Goal: Information Seeking & Learning: Learn about a topic

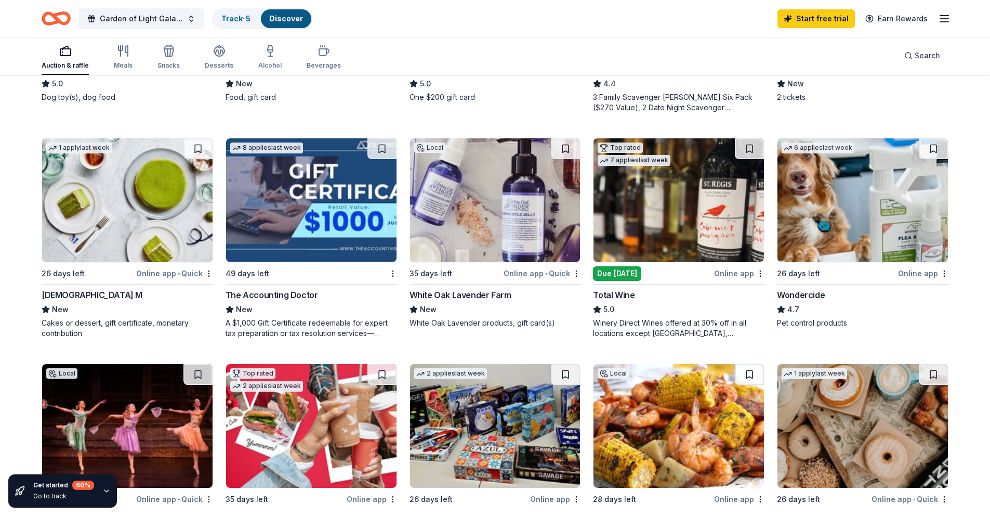
scroll to position [509, 0]
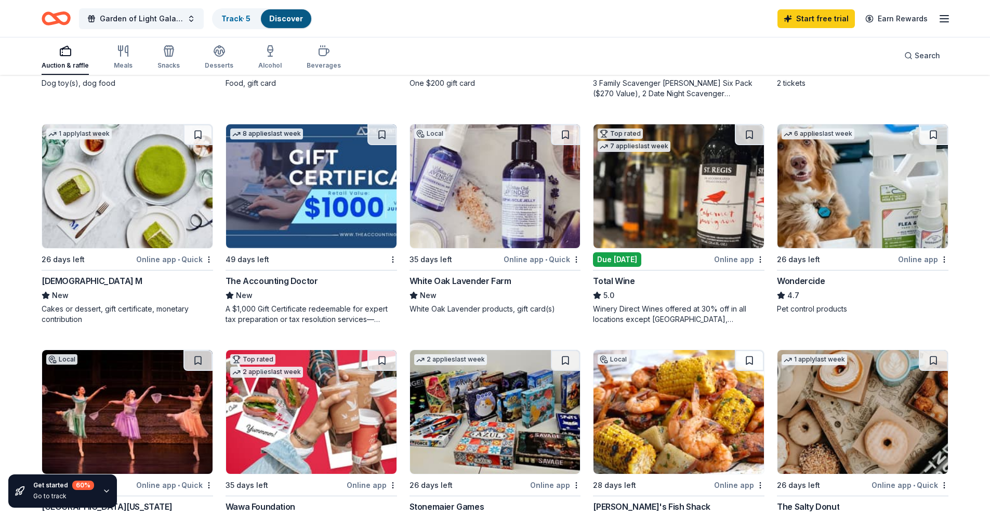
click at [332, 240] on img at bounding box center [311, 186] width 171 height 124
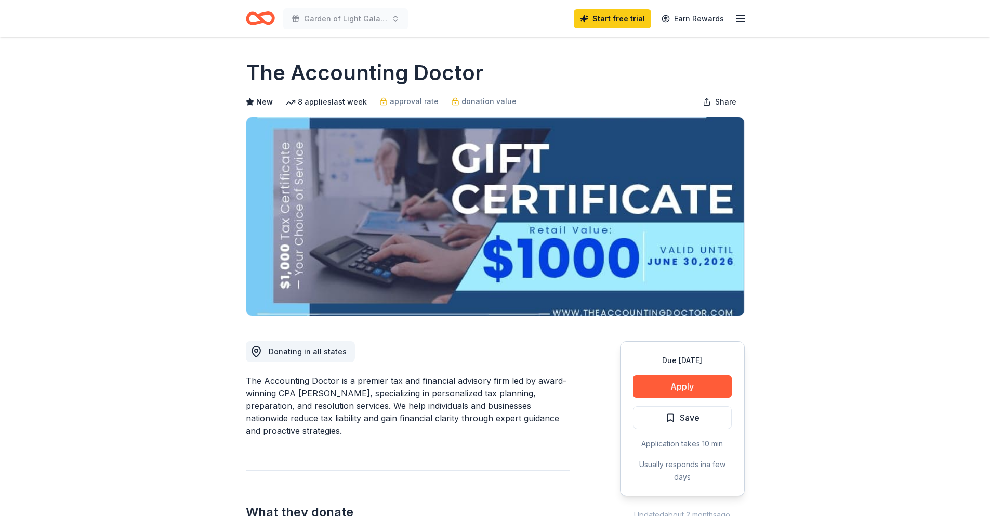
drag, startPoint x: 238, startPoint y: 75, endPoint x: 437, endPoint y: 68, distance: 199.8
drag, startPoint x: 496, startPoint y: 68, endPoint x: 272, endPoint y: 72, distance: 224.1
click at [289, 72] on div "The Accounting Doctor" at bounding box center [495, 72] width 499 height 29
drag, startPoint x: 277, startPoint y: 80, endPoint x: 414, endPoint y: 79, distance: 137.3
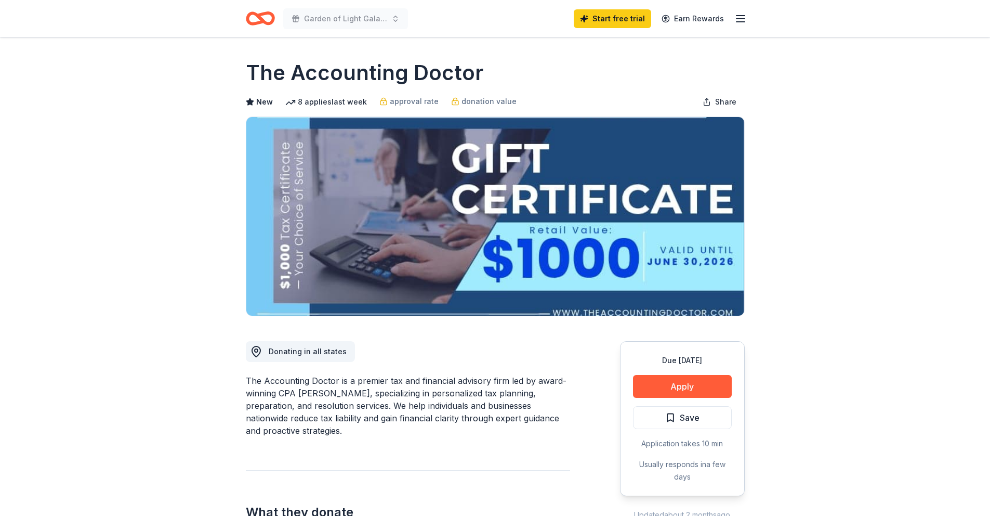
click at [409, 80] on h1 "The Accounting Doctor" at bounding box center [365, 72] width 238 height 29
